Goal: Task Accomplishment & Management: Use online tool/utility

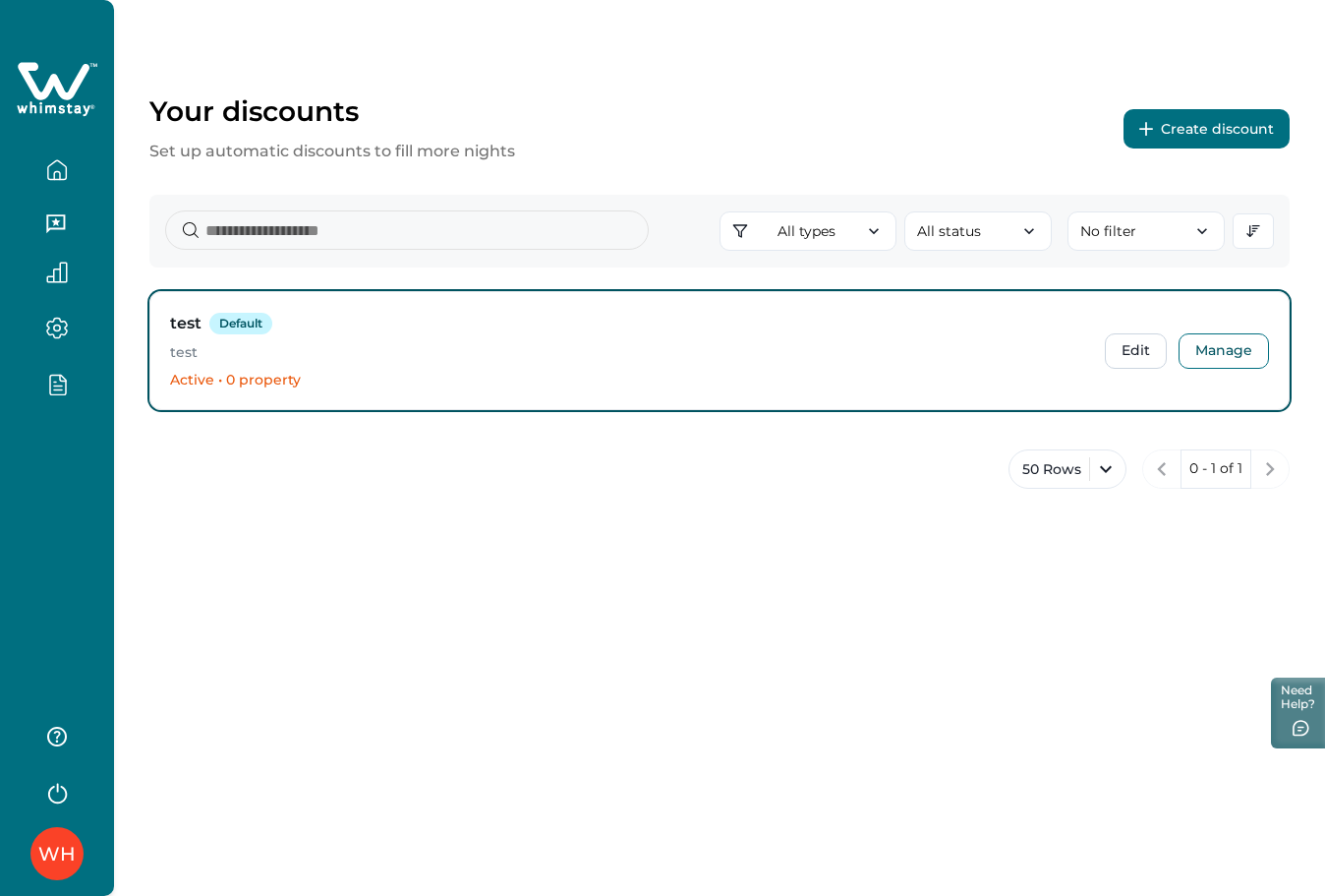
click at [1171, 134] on button "Create discount" at bounding box center [1207, 129] width 166 height 39
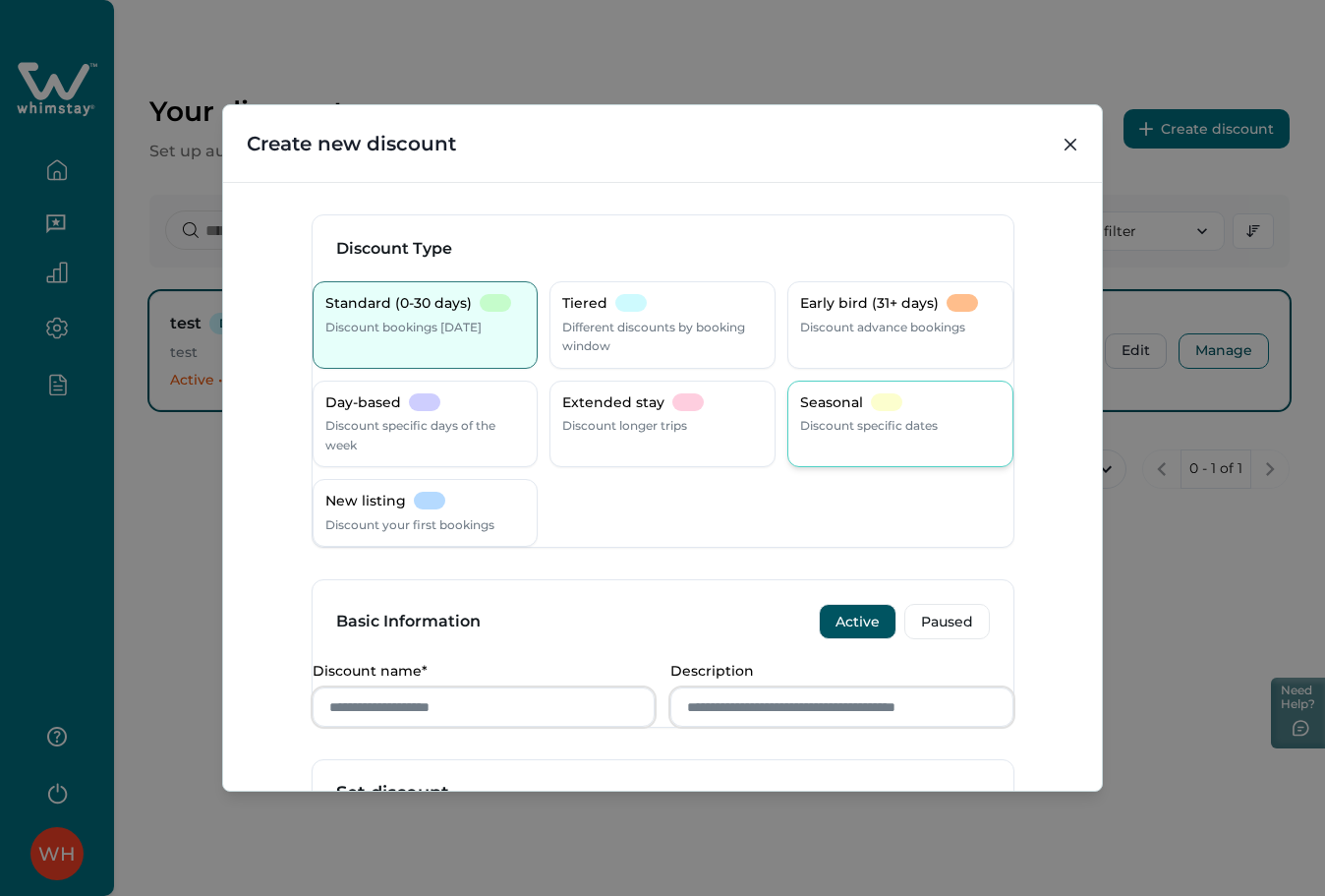
click at [920, 393] on div "Seasonal Discount specific dates" at bounding box center [900, 413] width 200 height 42
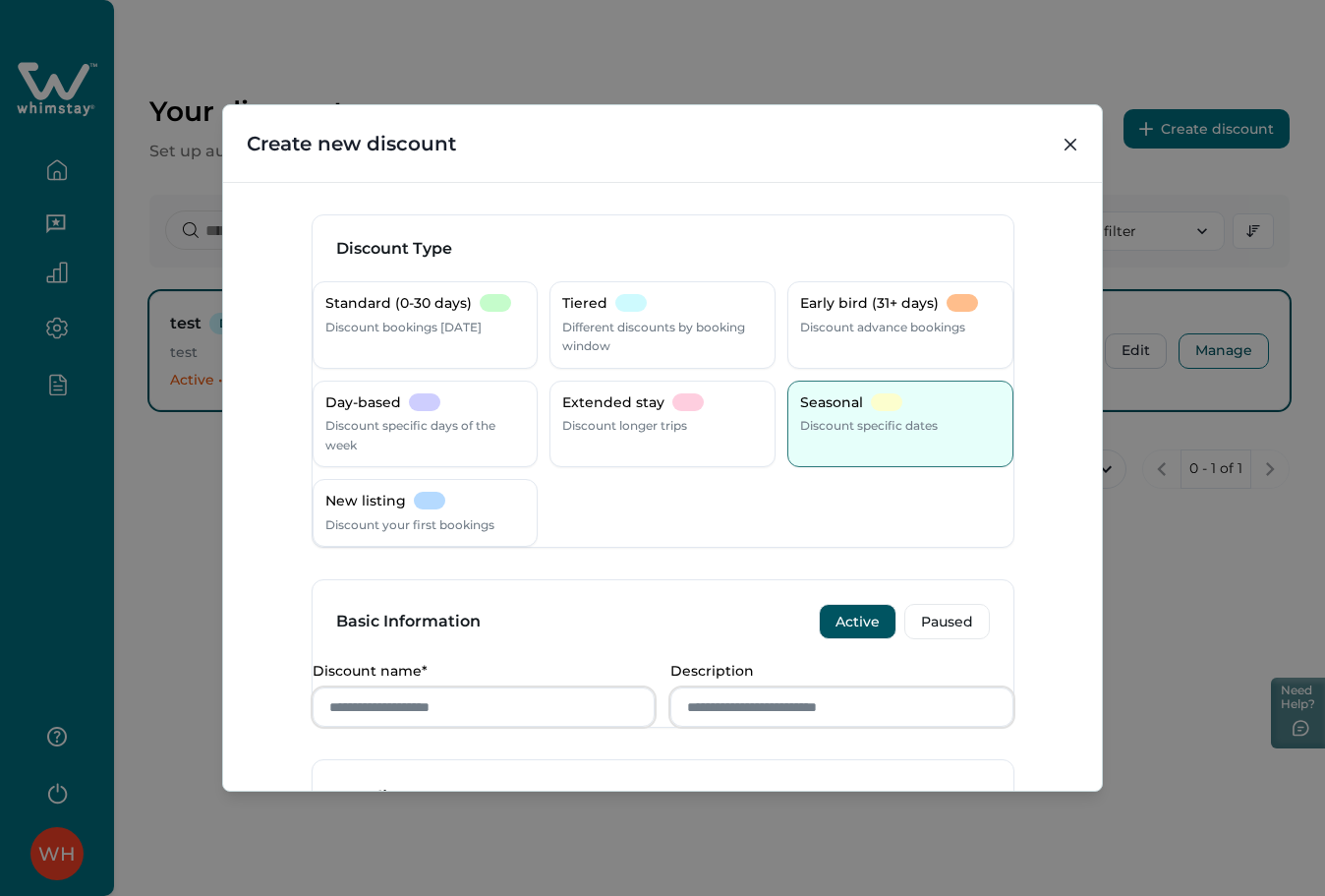
click at [585, 504] on div "Standard (0-30 days) Discount bookings within 30 days Tiered Different discount…" at bounding box center [663, 413] width 700 height 265
click at [1076, 143] on button "Close" at bounding box center [1070, 145] width 32 height 32
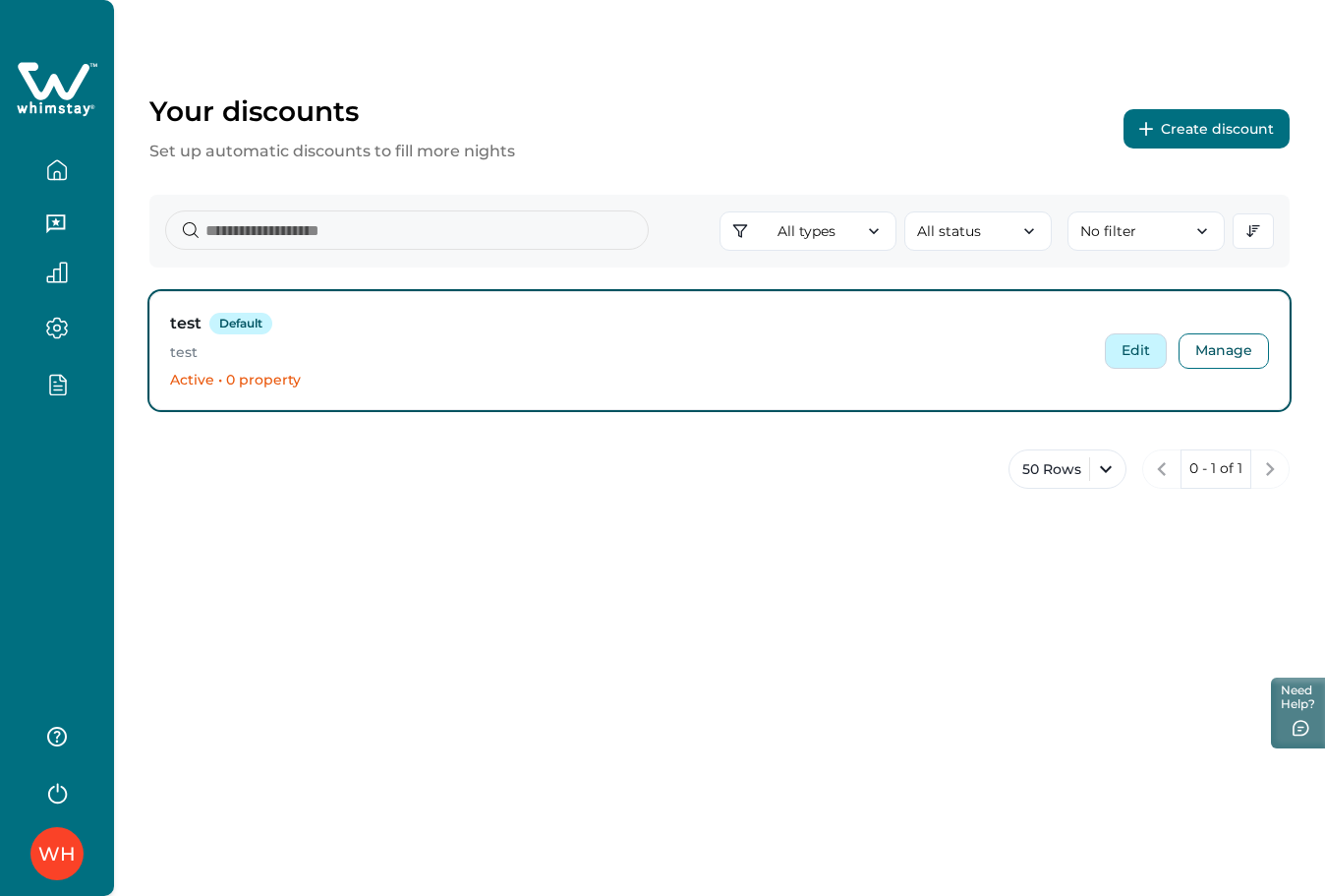
click at [1157, 350] on button "Edit" at bounding box center [1136, 351] width 62 height 36
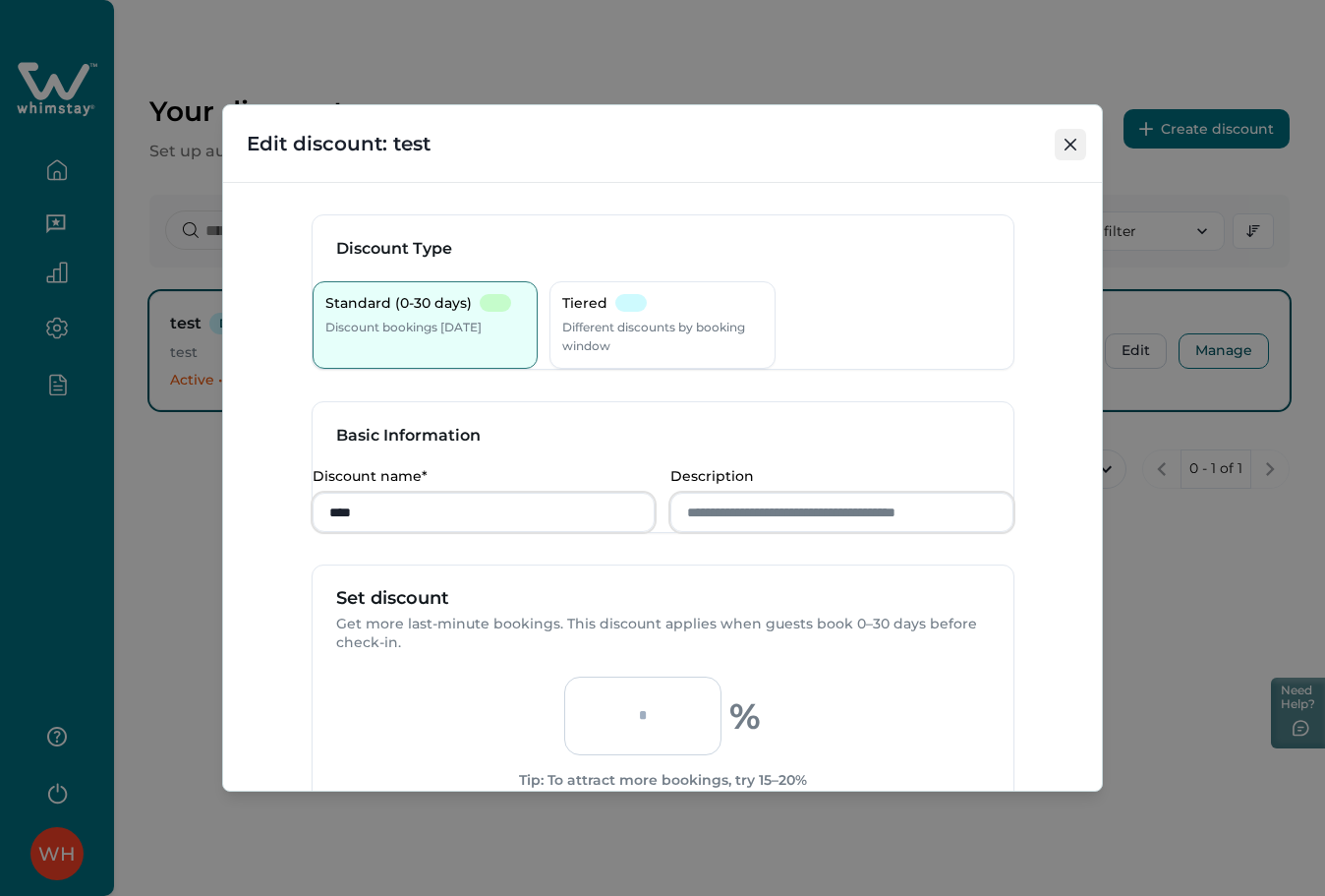
click at [1066, 141] on icon "Close" at bounding box center [1070, 144] width 12 height 12
